Goal: Information Seeking & Learning: Learn about a topic

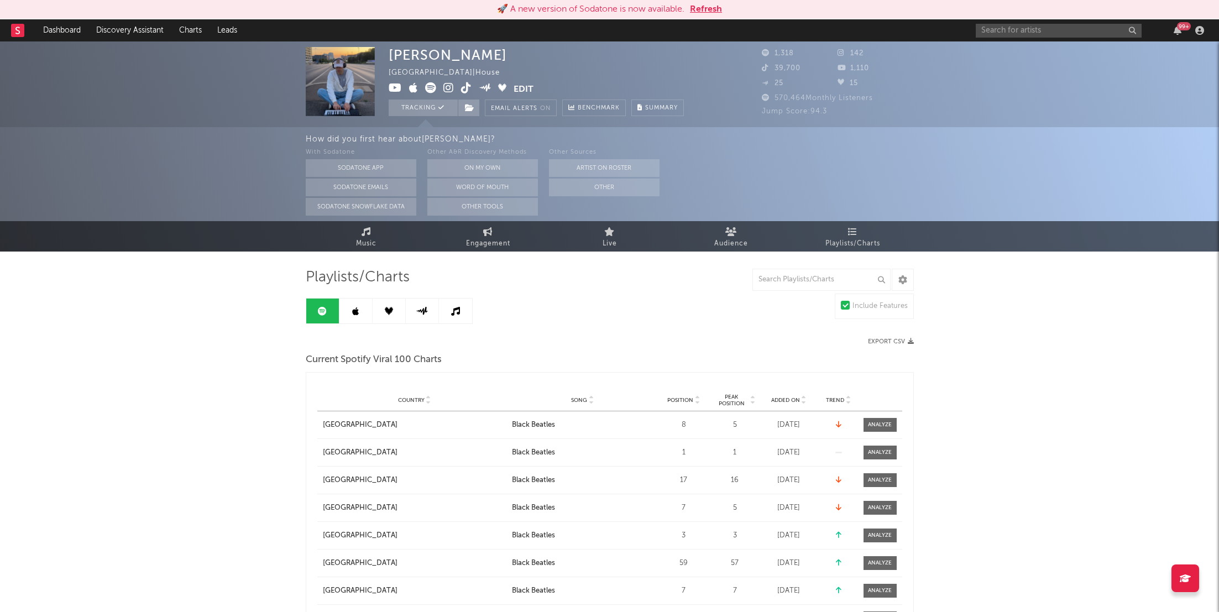
click at [1181, 25] on div "99 +" at bounding box center [1184, 26] width 14 height 8
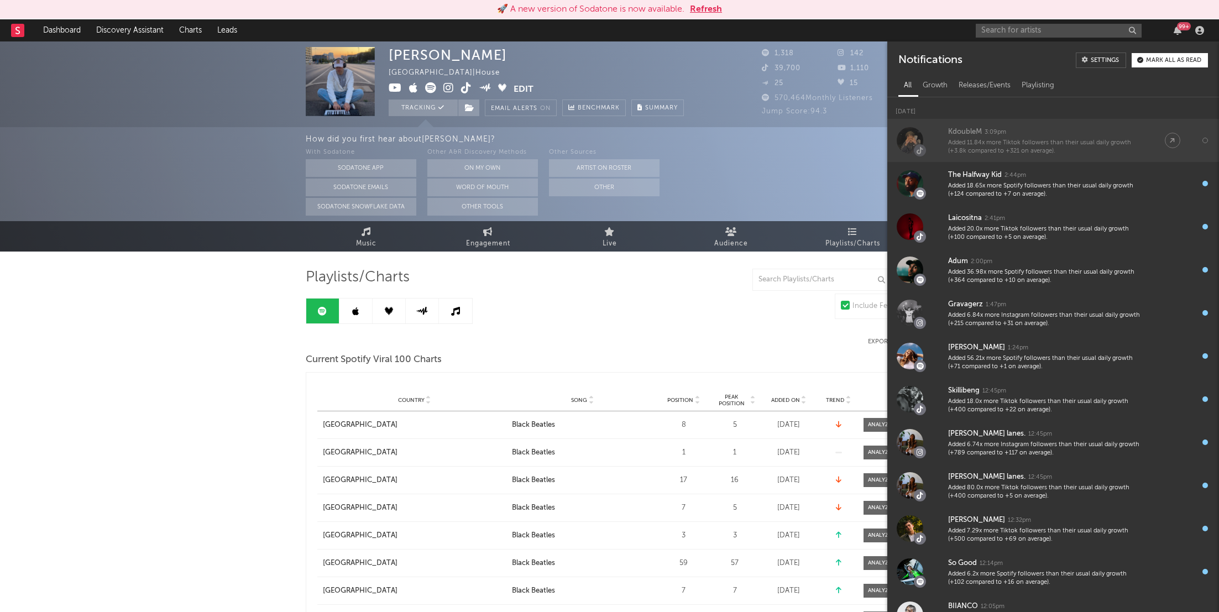
click at [1044, 146] on div "Added 11.84x more Tiktok followers than their usual daily growth (+3.8k compare…" at bounding box center [1045, 147] width 195 height 17
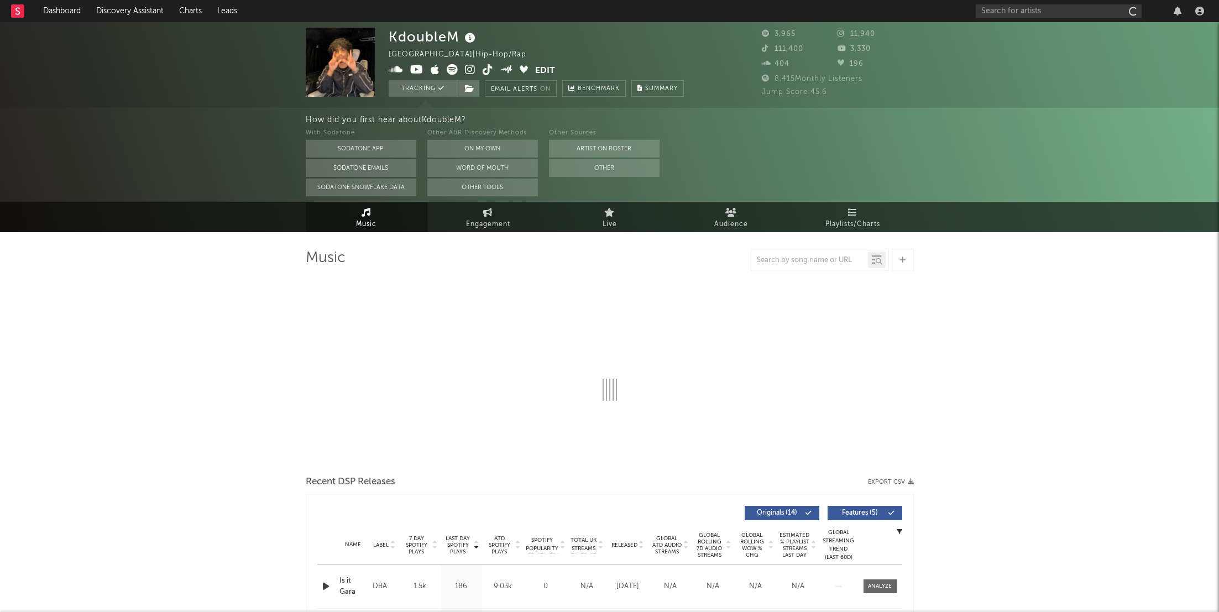
click at [486, 70] on icon at bounding box center [487, 69] width 10 height 11
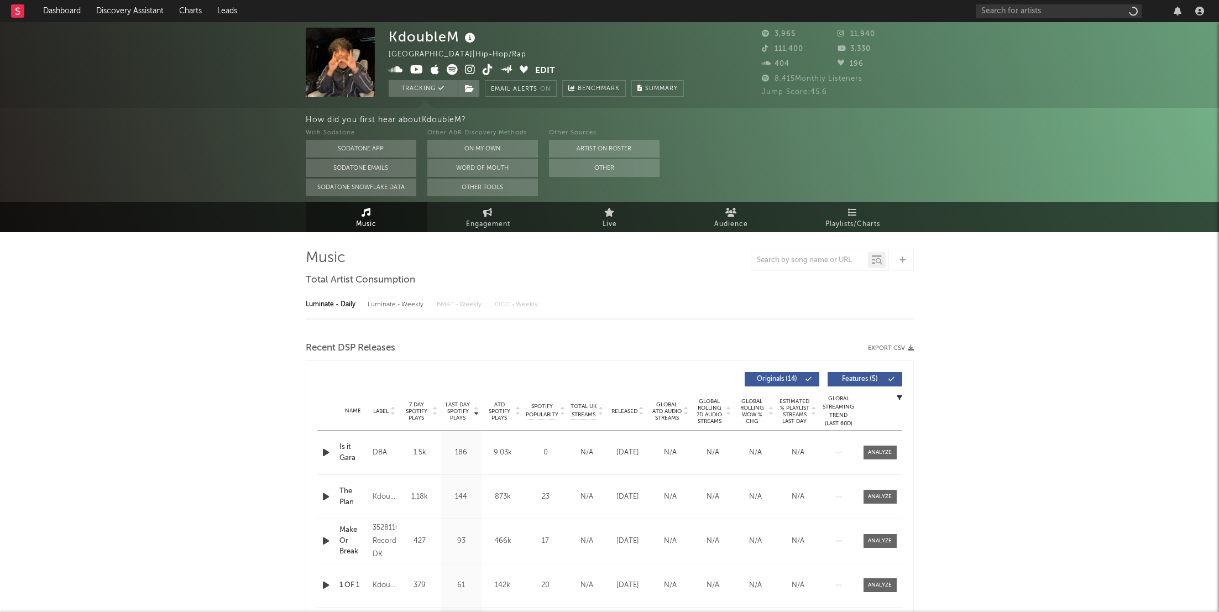
select select "1w"
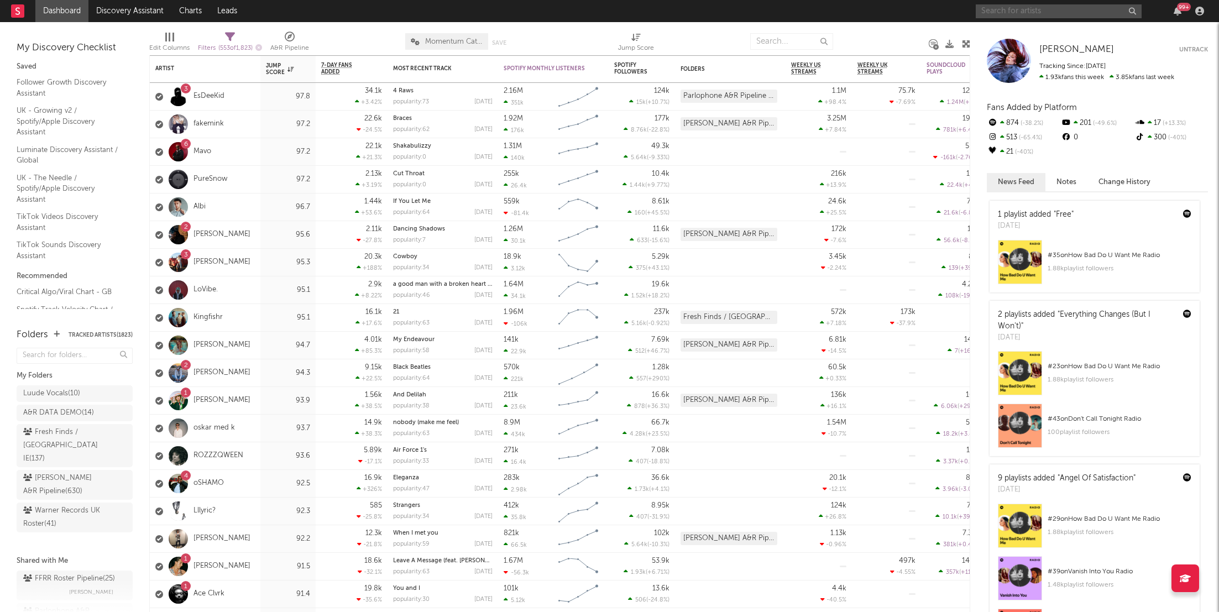
click at [1017, 12] on input "text" at bounding box center [1058, 11] width 166 height 14
type input "CMAT"
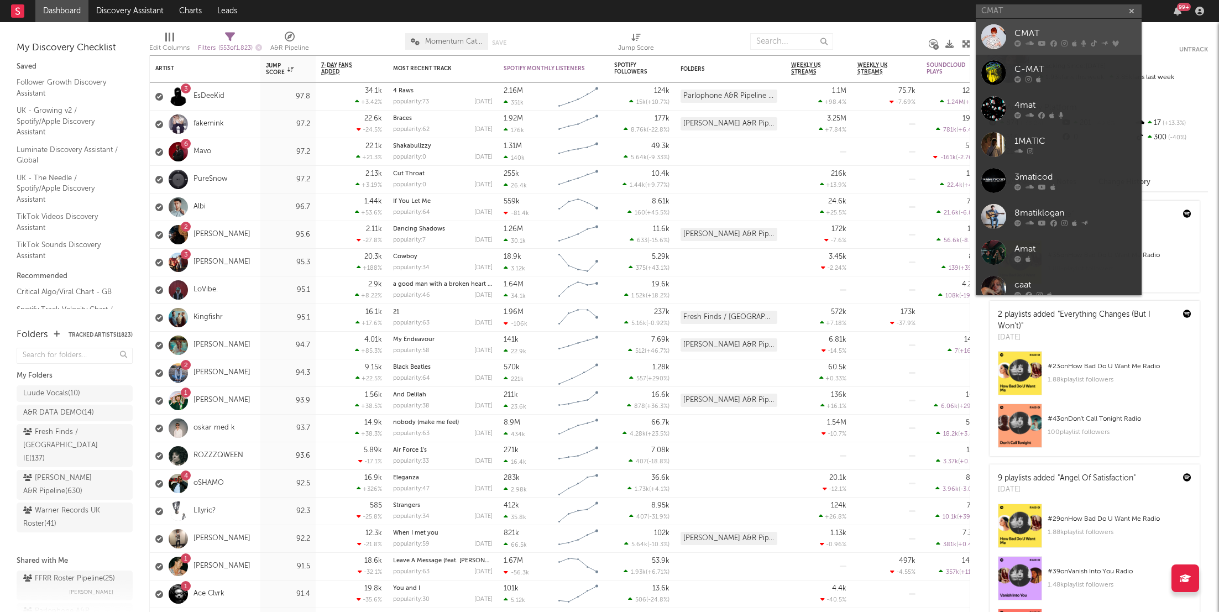
click at [1057, 36] on div "CMAT" at bounding box center [1075, 33] width 122 height 13
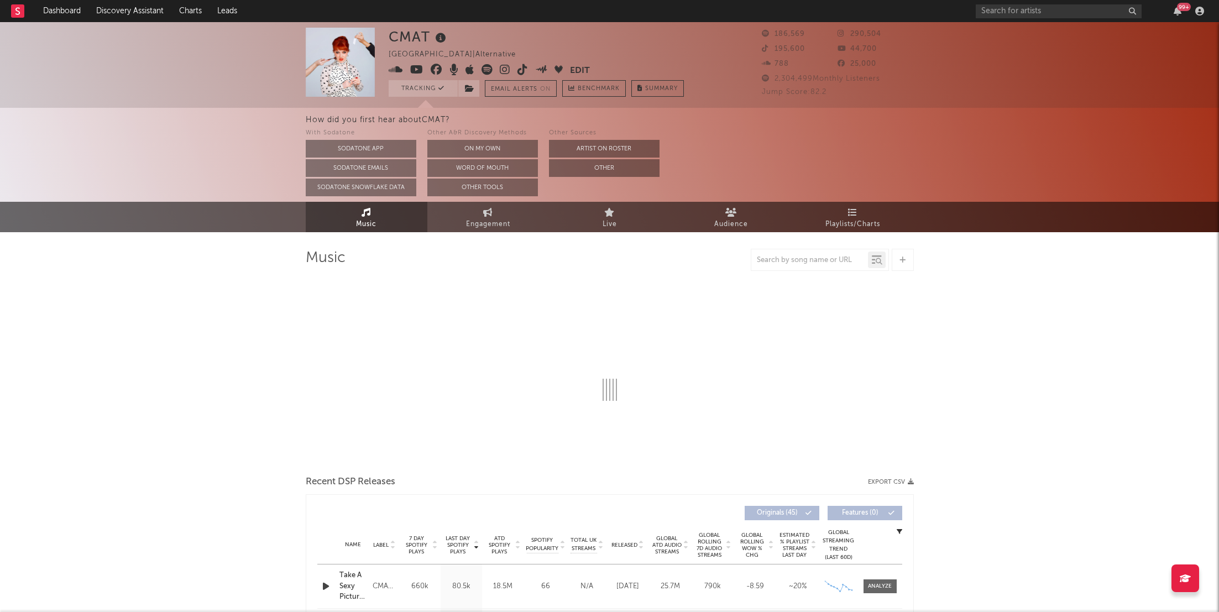
select select "6m"
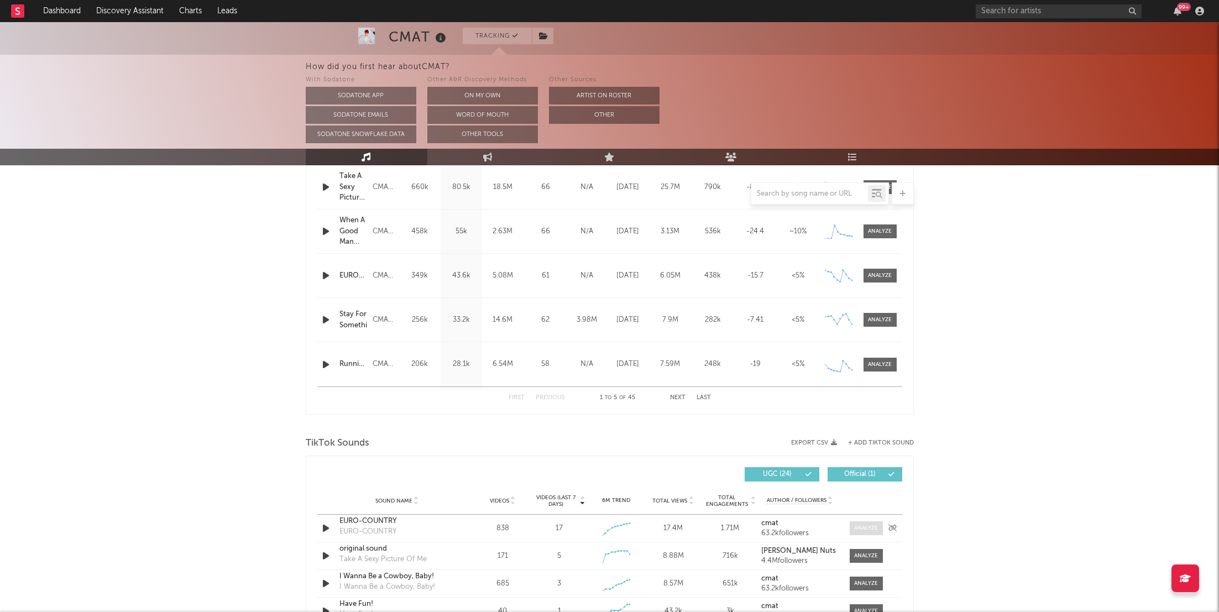
scroll to position [369, 0]
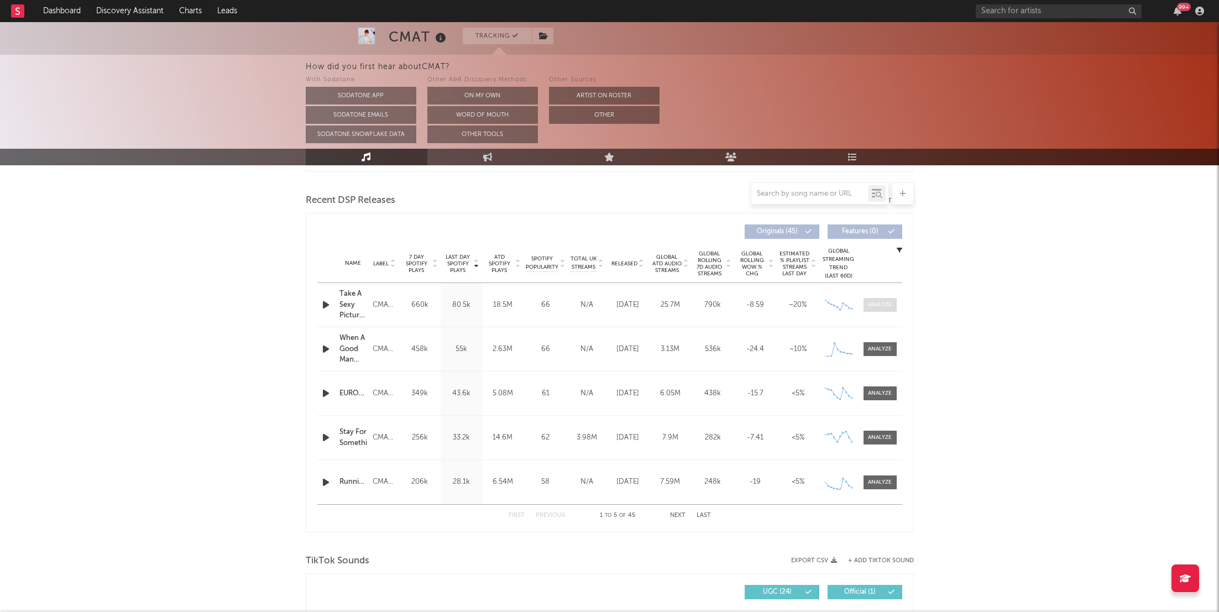
click at [886, 309] on span at bounding box center [879, 305] width 33 height 14
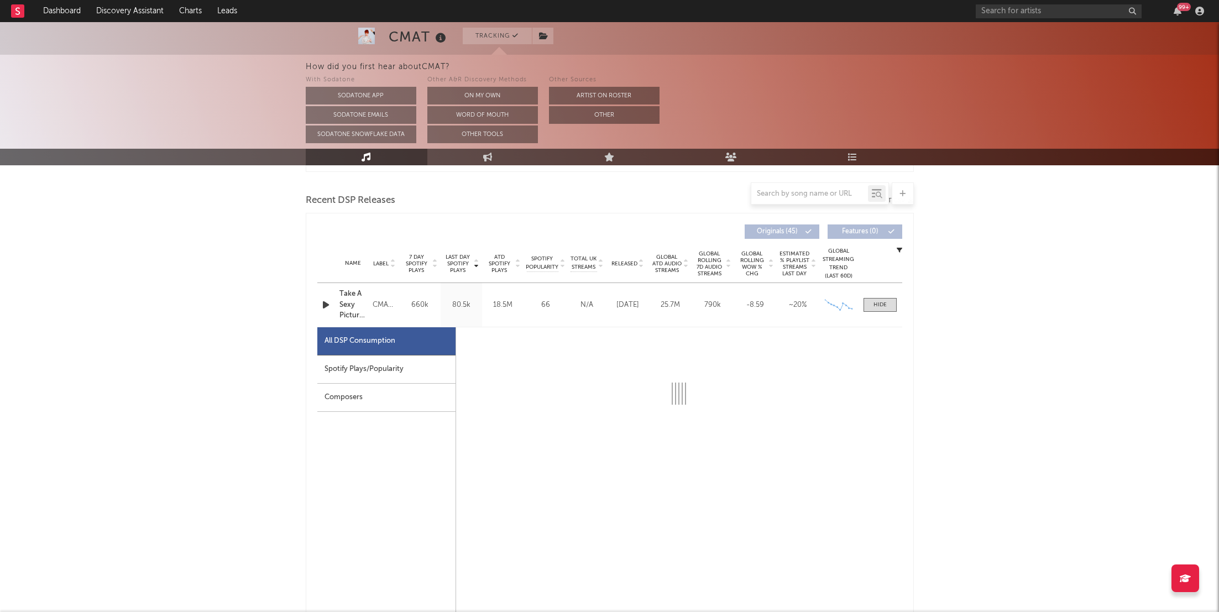
select select "1w"
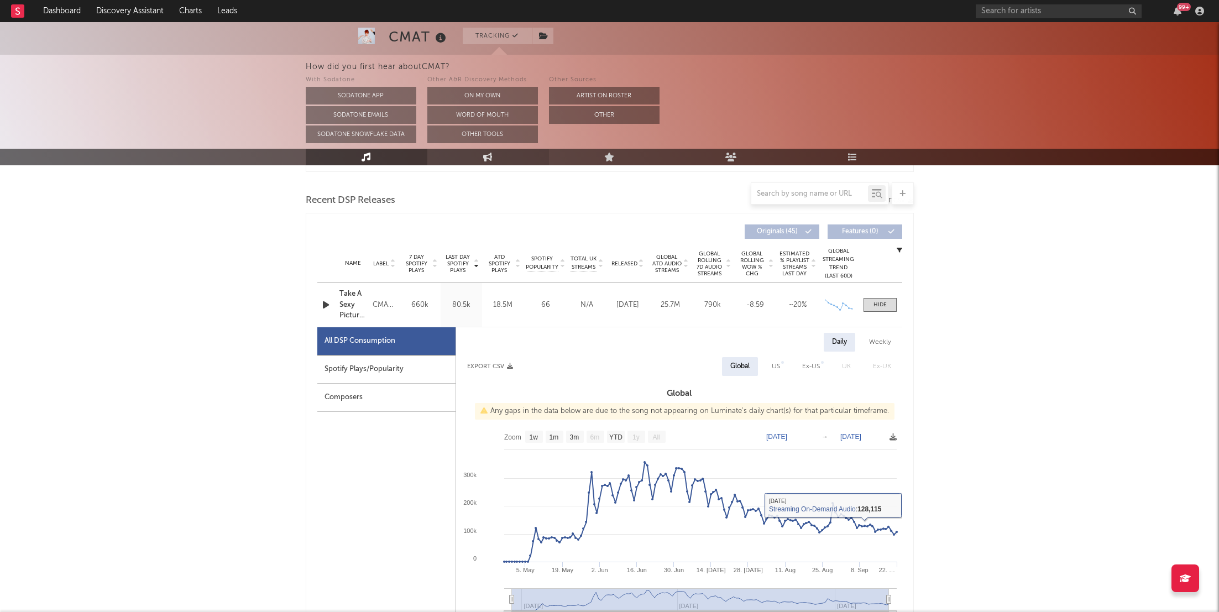
click at [492, 157] on link "Engagement" at bounding box center [488, 157] width 122 height 17
select select "1w"
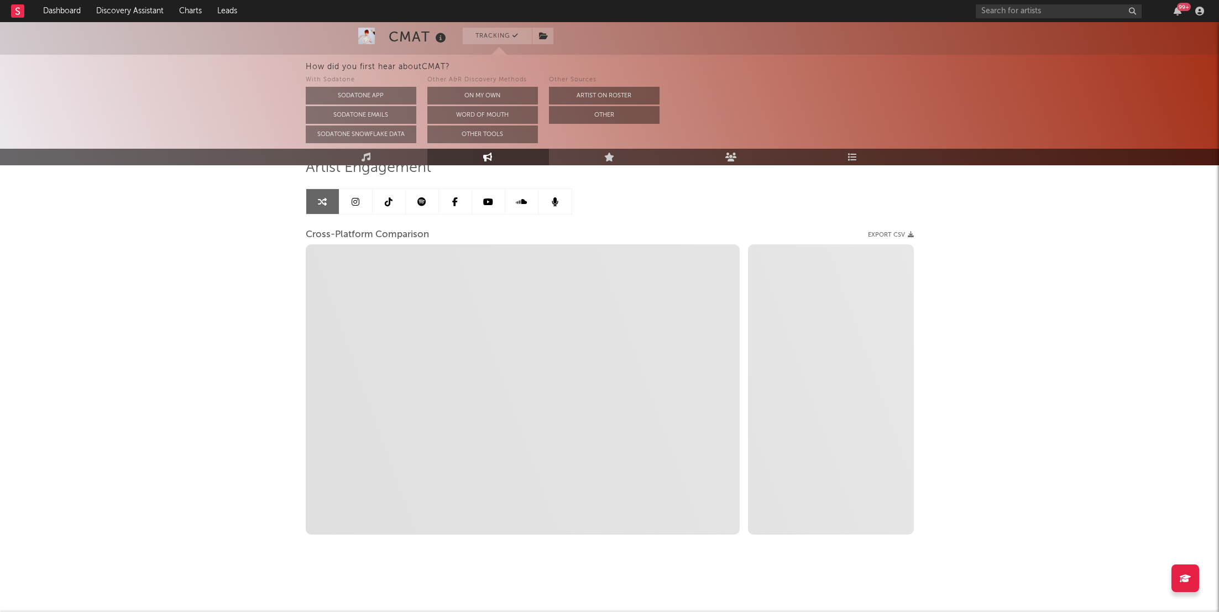
scroll to position [90, 0]
select select "1m"
